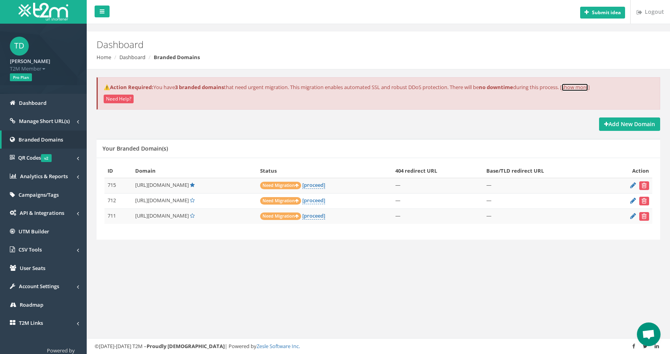
click at [587, 89] on link "show more" at bounding box center [575, 87] width 26 height 7
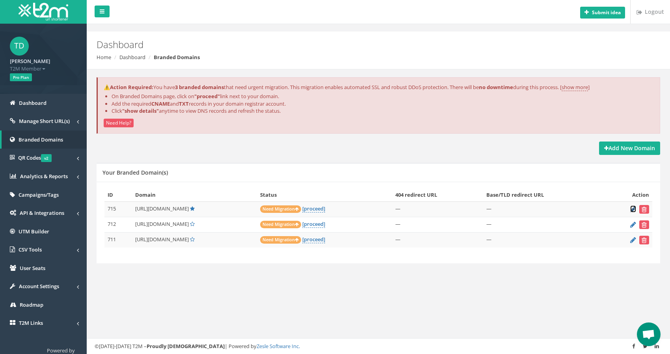
click at [634, 210] on icon at bounding box center [633, 209] width 6 height 5
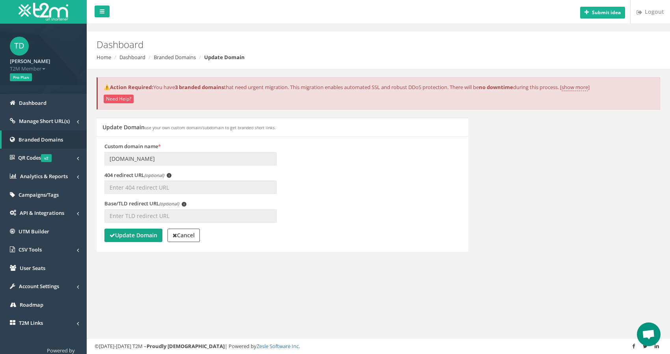
click at [144, 234] on strong "Update Domain" at bounding box center [134, 234] width 48 height 7
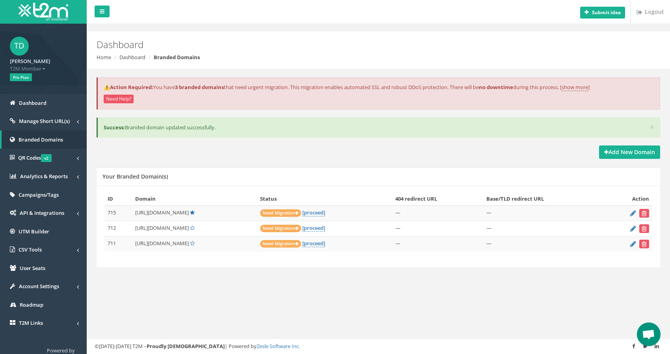
click at [287, 214] on span "Need Migration" at bounding box center [280, 212] width 41 height 7
click at [32, 140] on span "Branded Domains" at bounding box center [41, 139] width 45 height 7
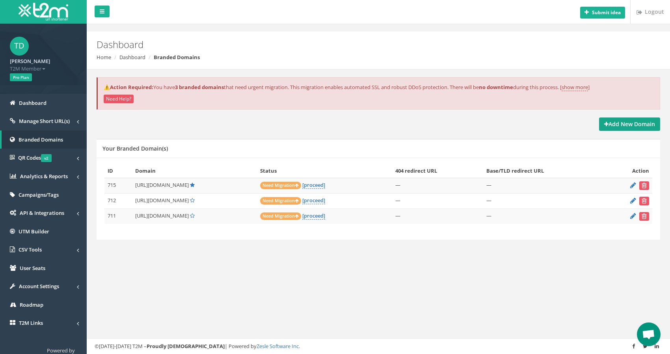
click at [610, 125] on strong "Add New Domain" at bounding box center [629, 123] width 51 height 7
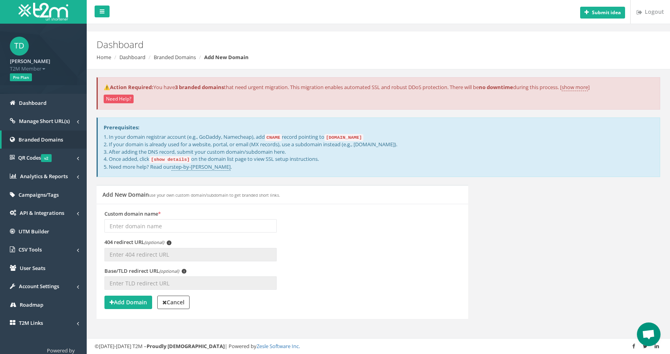
drag, startPoint x: 334, startPoint y: 138, endPoint x: 377, endPoint y: 139, distance: 42.6
click at [364, 139] on code "domains.t2m.app" at bounding box center [343, 137] width 39 height 7
copy code "domains.t2m.app"
click at [348, 137] on code "domains.t2m.app" at bounding box center [343, 137] width 39 height 7
click at [121, 224] on input "Custom domain name *" at bounding box center [190, 225] width 172 height 13
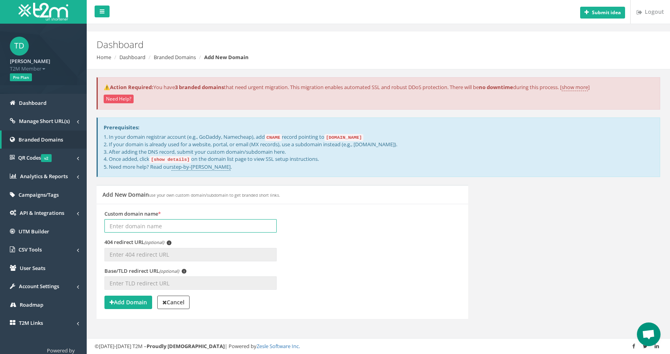
paste input "united-credit.link"
type input "united-credit.link"
click at [136, 302] on strong "Add Domain" at bounding box center [128, 301] width 37 height 7
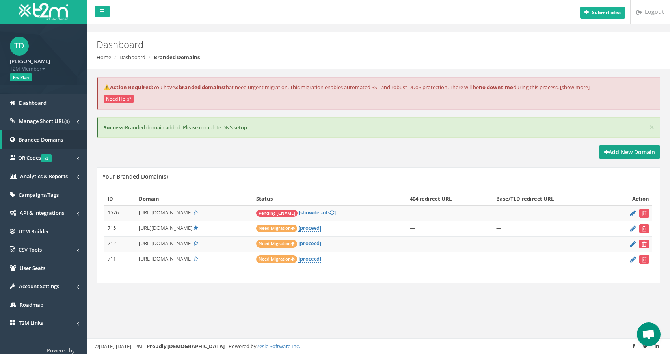
click at [625, 153] on strong "Add New Domain" at bounding box center [629, 151] width 51 height 7
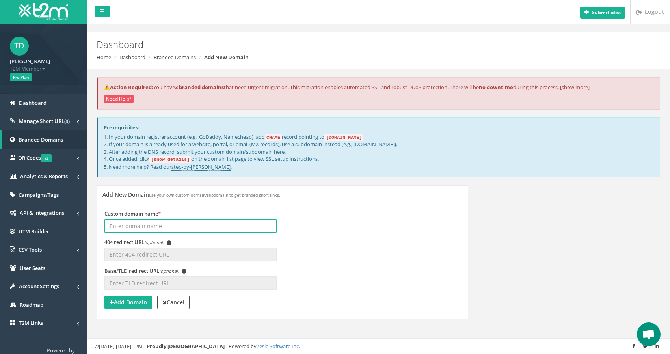
paste input "thewiseceo.link"
type input "thewiseceo.link"
click at [116, 302] on strong "Add Domain" at bounding box center [128, 301] width 37 height 7
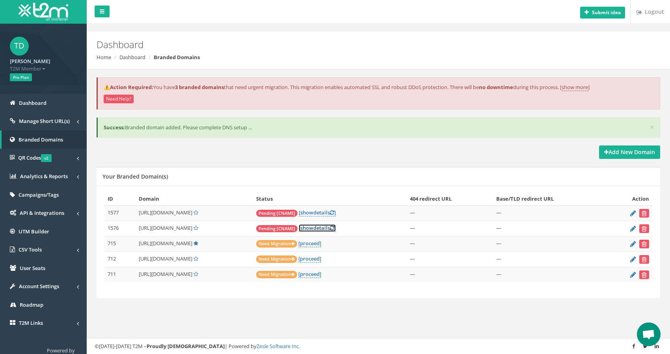
click at [321, 227] on link "[ show details ]" at bounding box center [317, 227] width 37 height 7
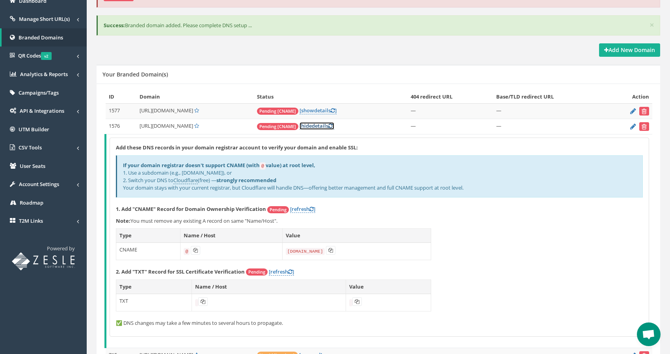
scroll to position [107, 0]
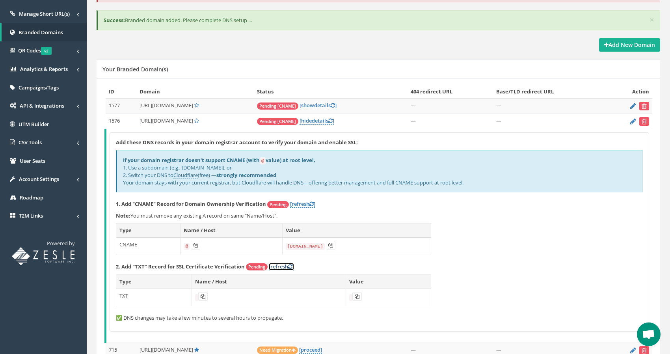
click at [283, 267] on link "[refresh ]" at bounding box center [281, 266] width 25 height 7
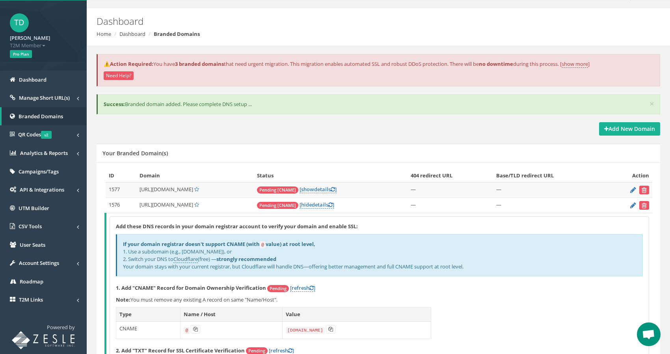
scroll to position [0, 0]
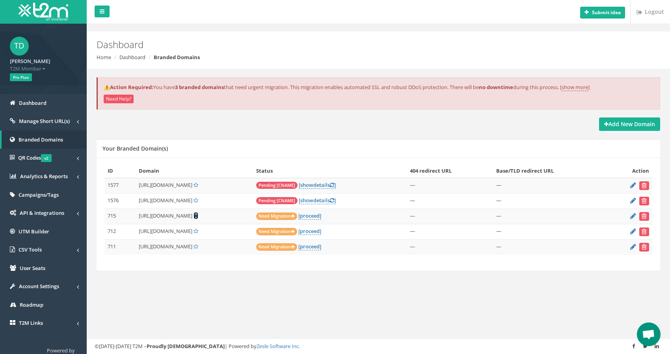
click at [194, 216] on icon at bounding box center [196, 215] width 5 height 5
click at [194, 215] on icon at bounding box center [196, 215] width 5 height 5
click at [34, 103] on span "Dashboard" at bounding box center [33, 102] width 28 height 7
click at [51, 121] on span "Manage Short URL(s)" at bounding box center [44, 120] width 51 height 7
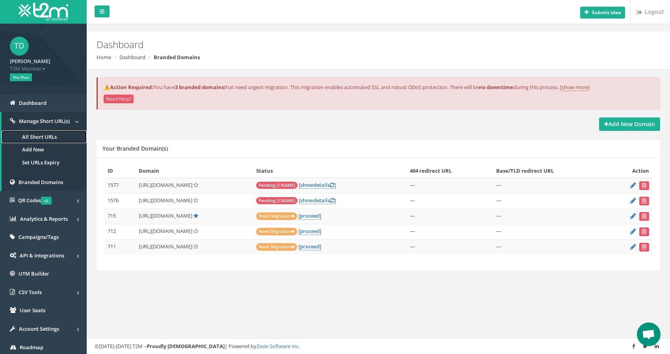
click at [45, 136] on link "All Short URLs" at bounding box center [44, 137] width 85 height 13
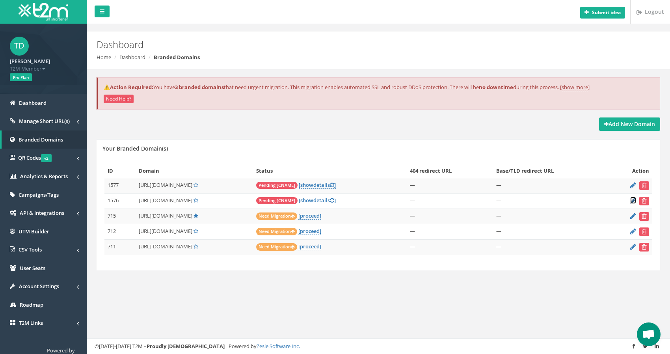
click at [633, 201] on icon at bounding box center [633, 200] width 6 height 5
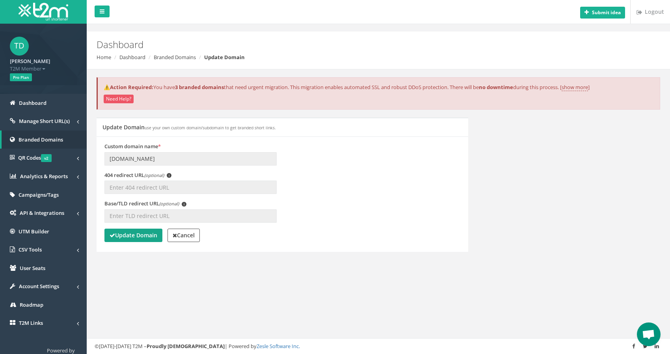
click at [137, 234] on strong "Update Domain" at bounding box center [134, 234] width 48 height 7
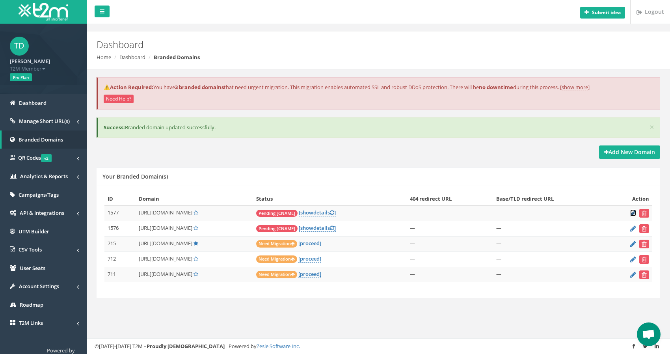
click at [634, 213] on icon at bounding box center [633, 213] width 6 height 5
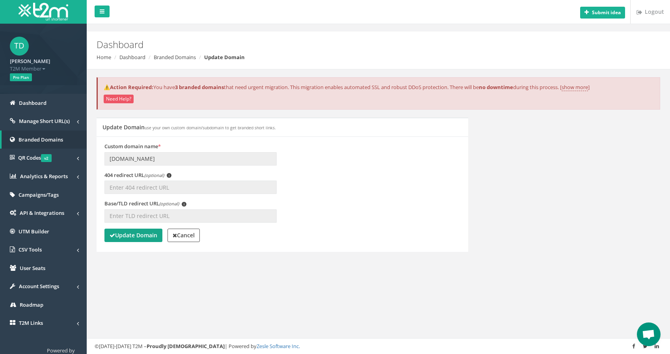
click at [134, 233] on strong "Update Domain" at bounding box center [134, 234] width 48 height 7
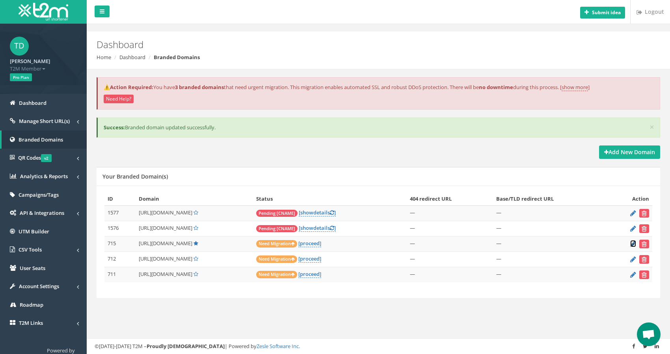
click at [633, 244] on icon at bounding box center [633, 243] width 6 height 5
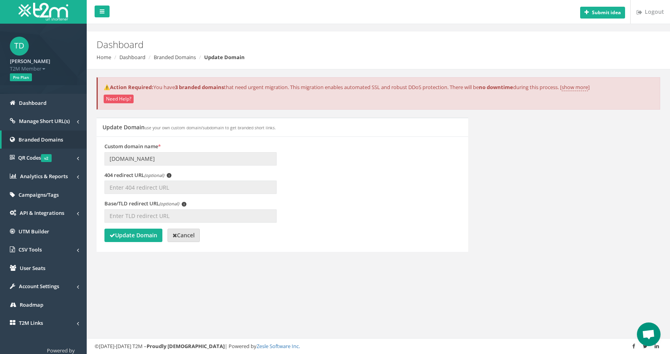
click at [186, 237] on strong "Cancel" at bounding box center [184, 234] width 22 height 7
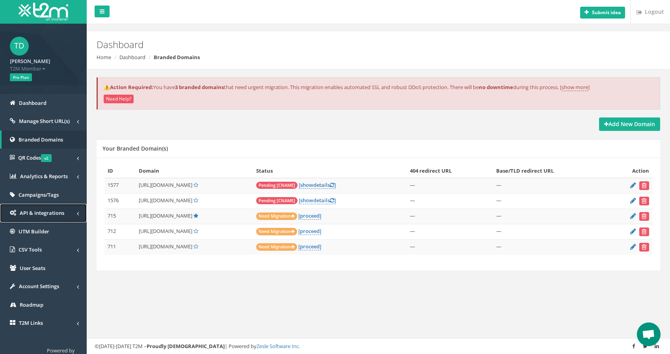
click at [40, 215] on span "API & Integrations" at bounding box center [42, 212] width 45 height 7
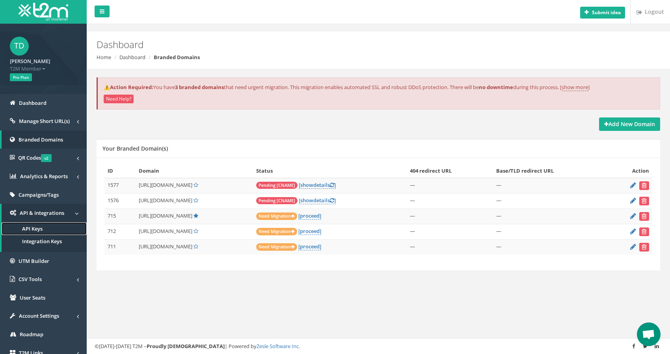
click at [33, 227] on span "API Keys" at bounding box center [32, 228] width 21 height 7
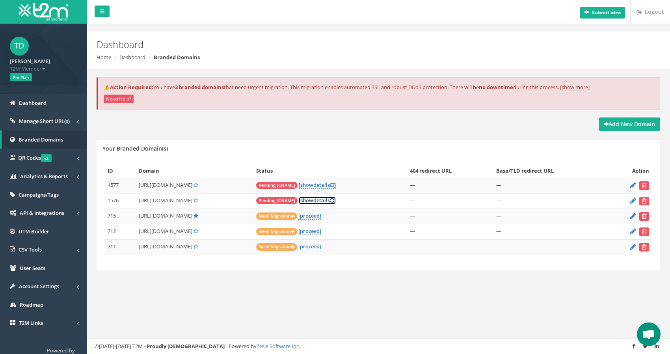
click at [327, 201] on link "[ show details ]" at bounding box center [317, 200] width 37 height 7
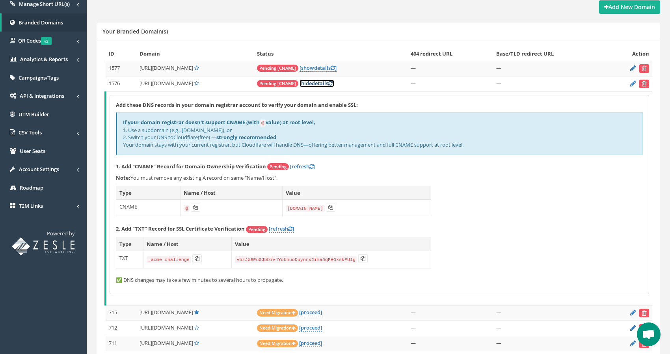
scroll to position [112, 0]
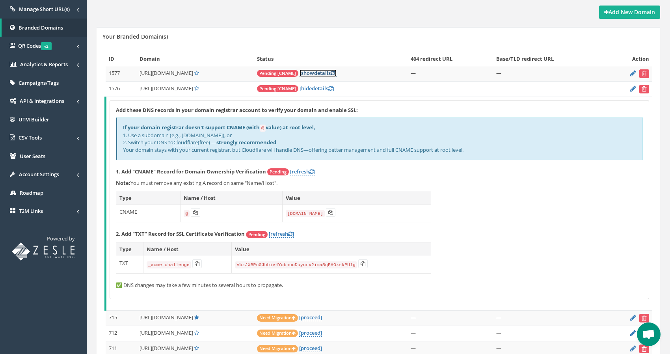
click at [322, 72] on link "[ show details ]" at bounding box center [318, 72] width 37 height 7
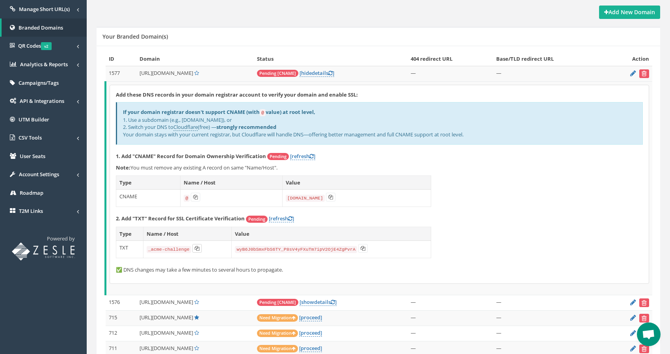
click at [198, 250] on icon at bounding box center [197, 248] width 5 height 5
click at [363, 246] on icon at bounding box center [363, 248] width 5 height 5
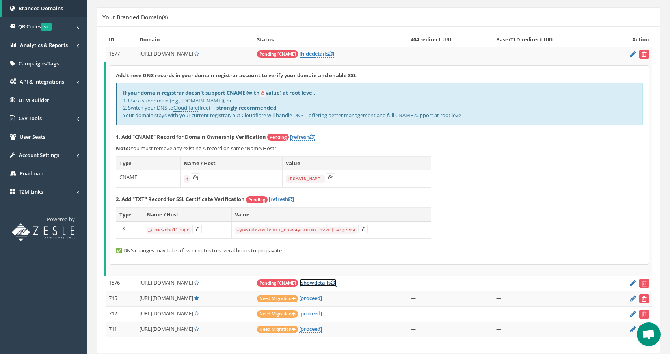
click at [314, 281] on span "show" at bounding box center [307, 282] width 13 height 7
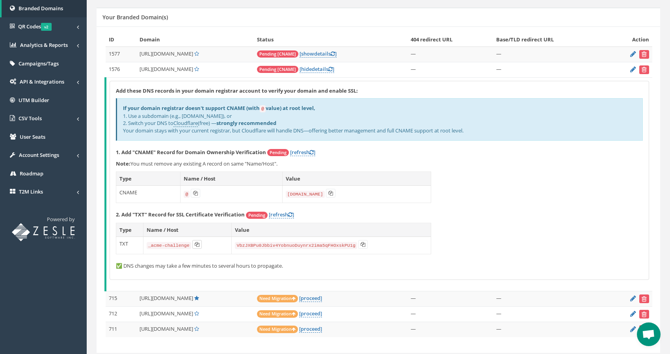
click at [195, 243] on icon at bounding box center [197, 244] width 5 height 5
click at [364, 245] on icon at bounding box center [363, 244] width 5 height 5
click at [313, 329] on link "[proceed]" at bounding box center [310, 328] width 23 height 7
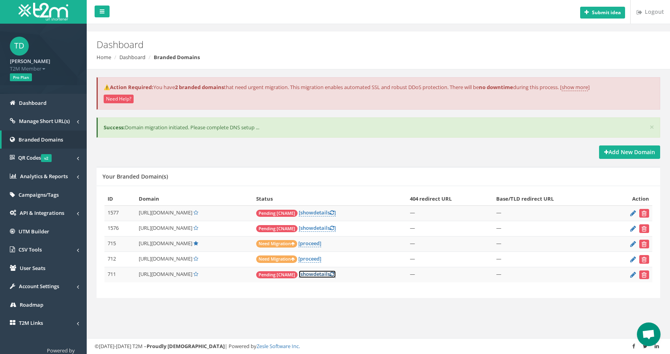
click at [319, 274] on link "[ show details ]" at bounding box center [317, 273] width 37 height 7
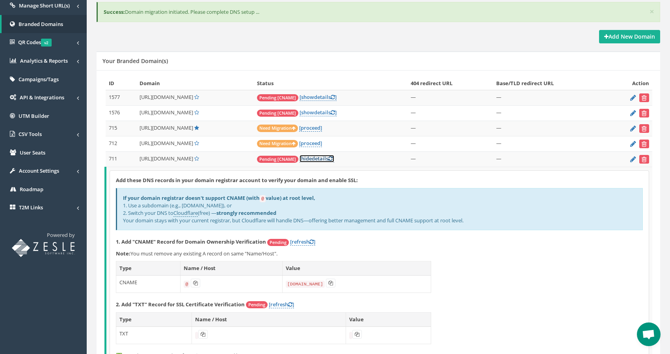
scroll to position [156, 0]
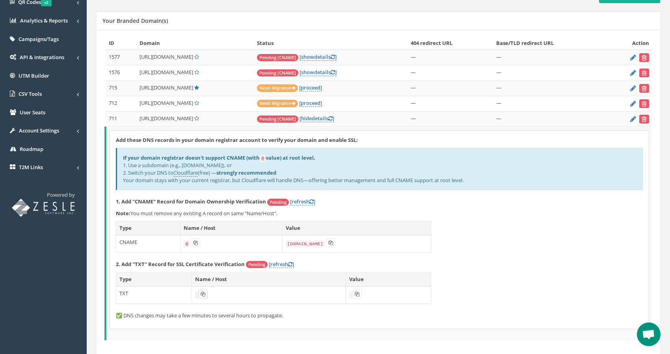
click at [203, 294] on icon at bounding box center [203, 294] width 5 height 5
drag, startPoint x: 192, startPoint y: 242, endPoint x: 124, endPoint y: 220, distance: 71.6
click at [140, 226] on table "Type Name / Host Value CNAME @ domains.t2m.app" at bounding box center [273, 237] width 315 height 32
click at [331, 243] on icon at bounding box center [330, 243] width 5 height 5
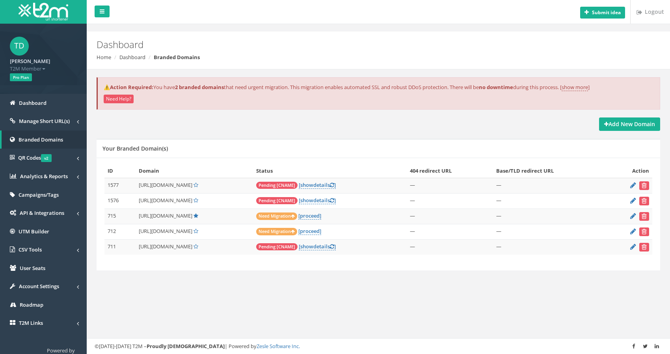
scroll to position [19, 0]
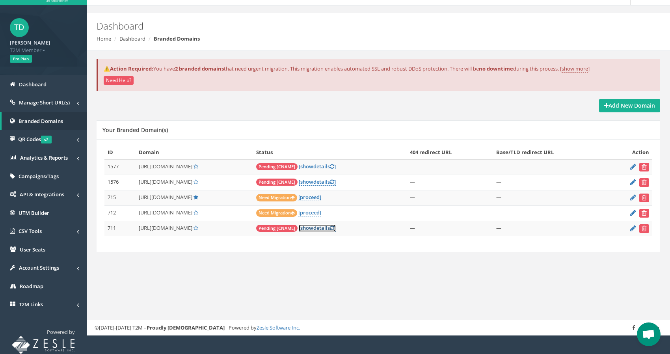
click at [313, 230] on span "show" at bounding box center [306, 227] width 13 height 7
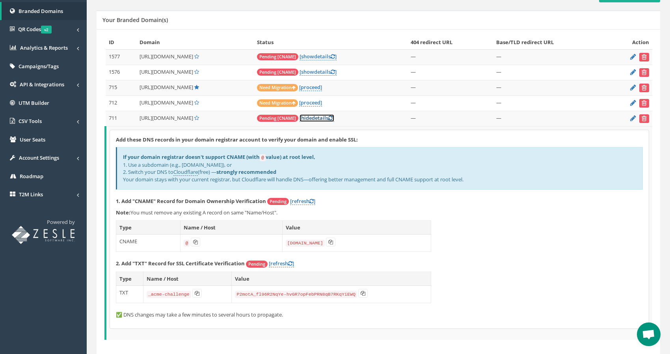
scroll to position [150, 0]
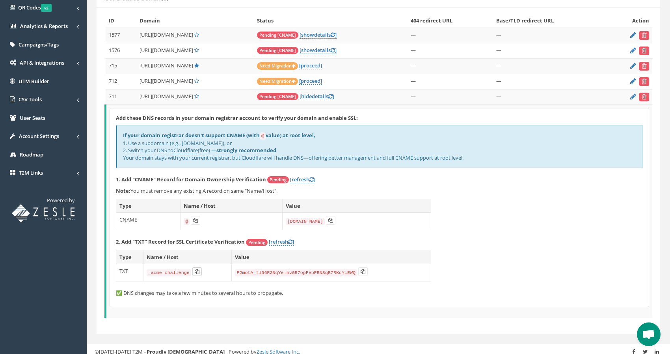
click at [196, 272] on icon at bounding box center [197, 271] width 5 height 5
click at [362, 272] on icon at bounding box center [363, 271] width 5 height 5
click at [279, 241] on link "[refresh ]" at bounding box center [281, 241] width 25 height 7
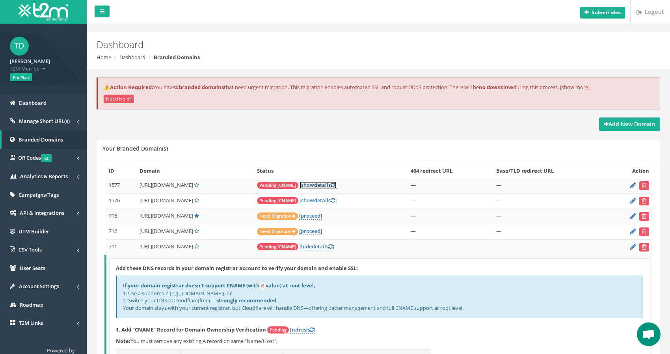
click at [321, 185] on link "[ show details ]" at bounding box center [318, 184] width 37 height 7
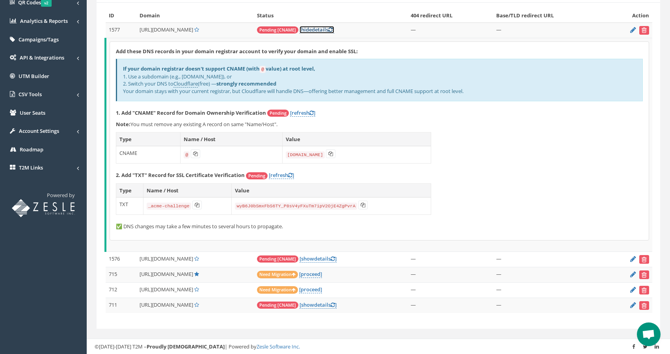
scroll to position [151, 0]
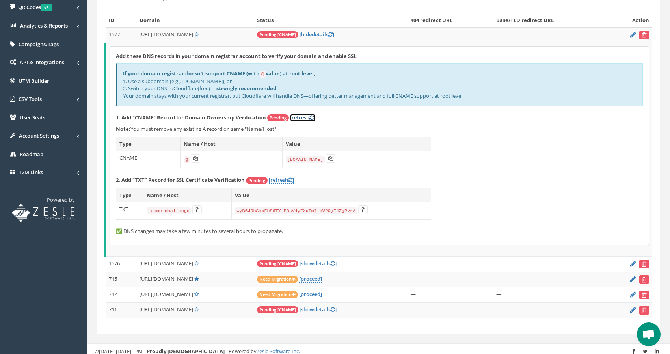
click at [307, 117] on link "[refresh ]" at bounding box center [302, 117] width 25 height 7
click at [281, 181] on link "[refresh ]" at bounding box center [281, 179] width 25 height 7
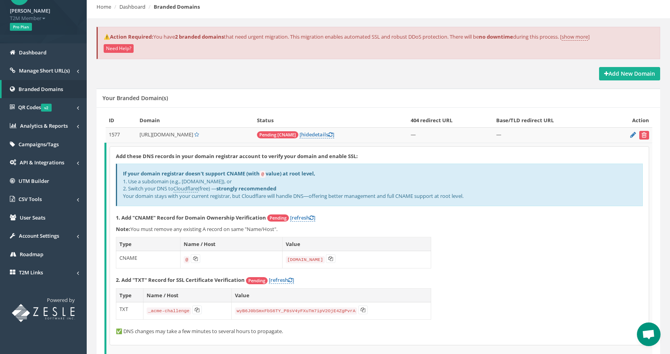
scroll to position [0, 0]
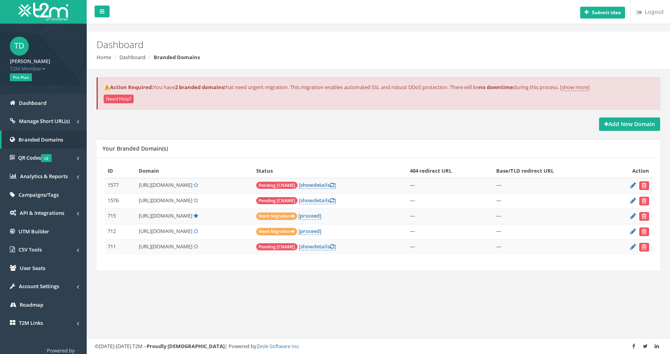
scroll to position [19, 0]
